Goal: Download file/media: Download file/media

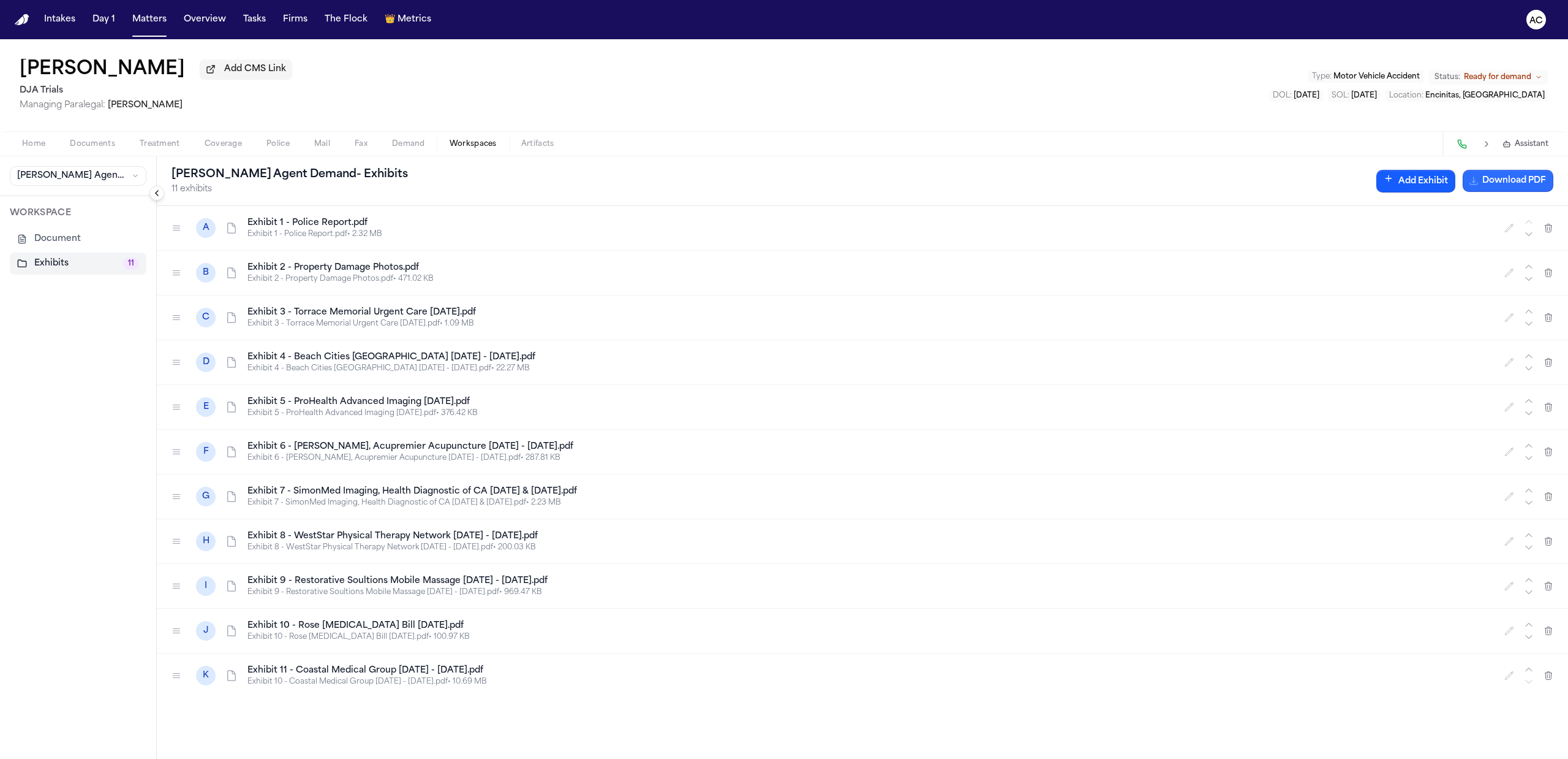
click at [1507, 180] on button "Download PDF" at bounding box center [1508, 181] width 91 height 22
